Goal: Find specific page/section: Find specific page/section

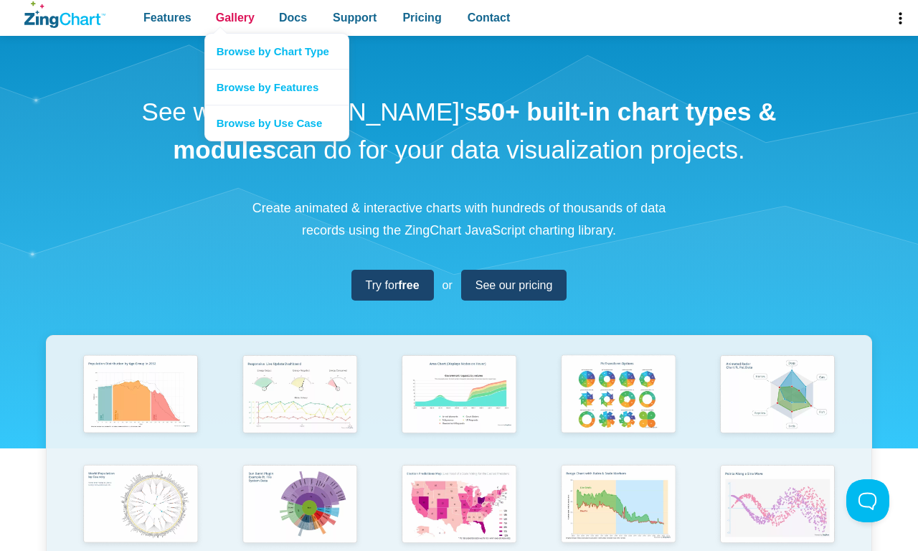
click at [235, 18] on span "Gallery" at bounding box center [235, 17] width 39 height 19
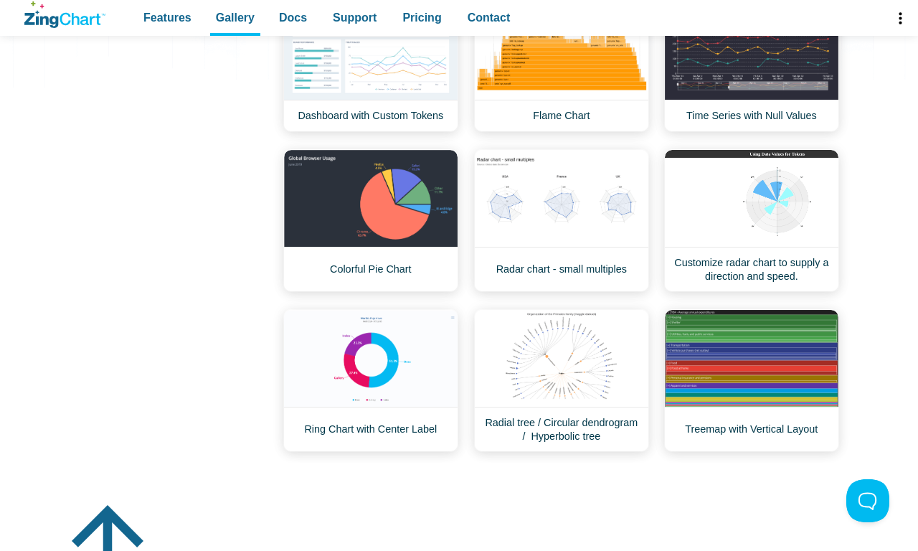
scroll to position [1030, 0]
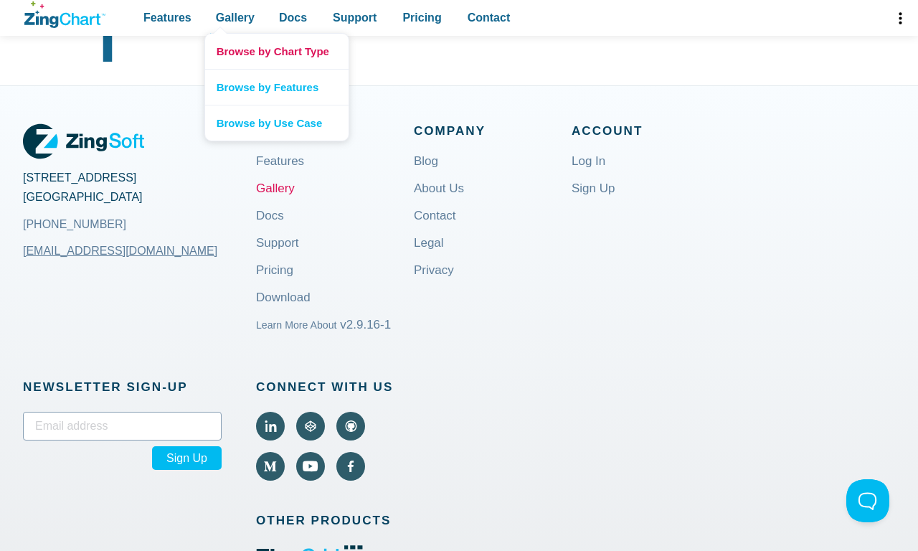
click at [276, 51] on link "Browse by Chart Type" at bounding box center [276, 51] width 143 height 35
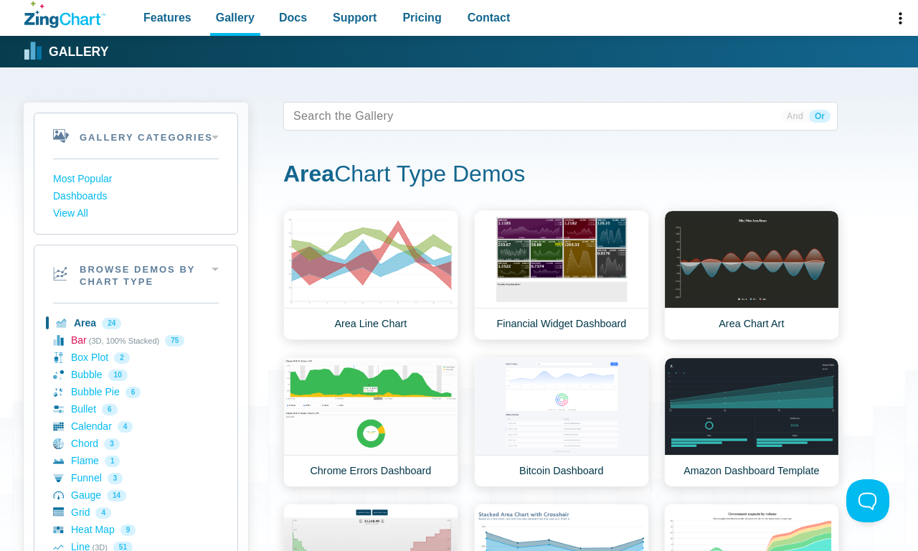
click at [136, 340] on link "Bar (3D, 100% Stacked) 75" at bounding box center [136, 340] width 166 height 17
